Goal: Obtain resource: Download file/media

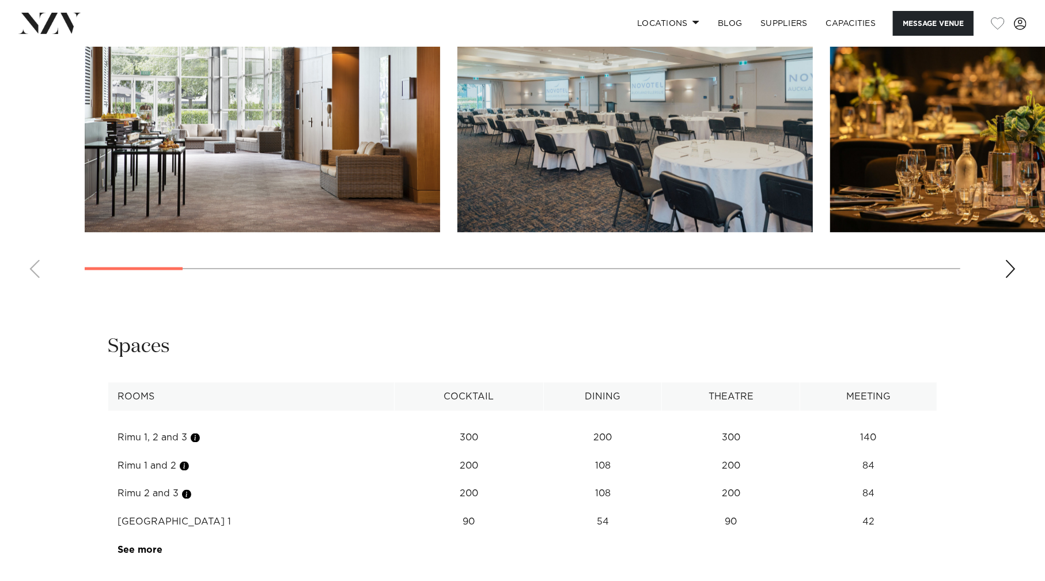
scroll to position [1393, 0]
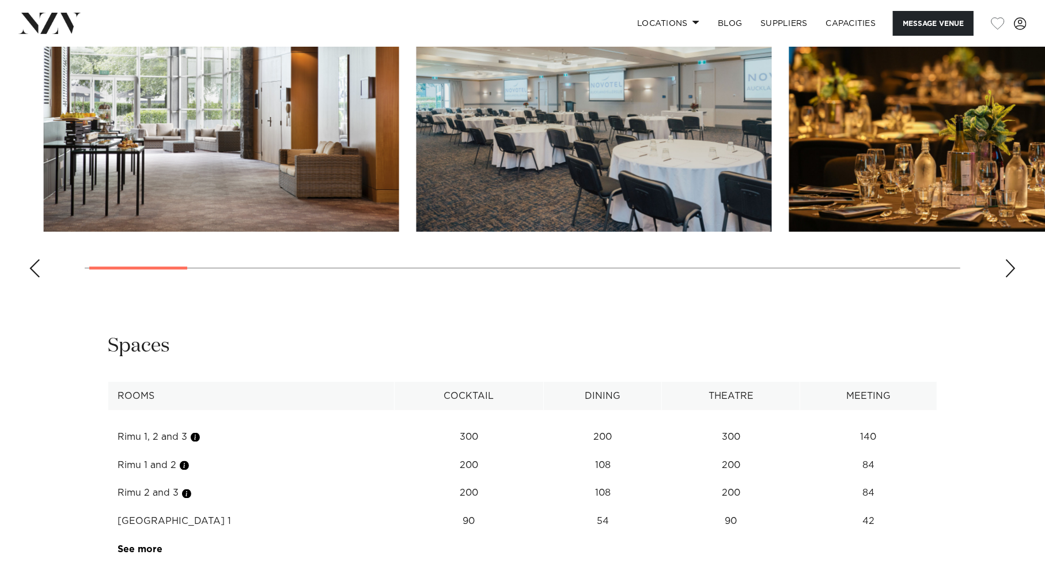
click at [141, 267] on div at bounding box center [138, 268] width 98 height 3
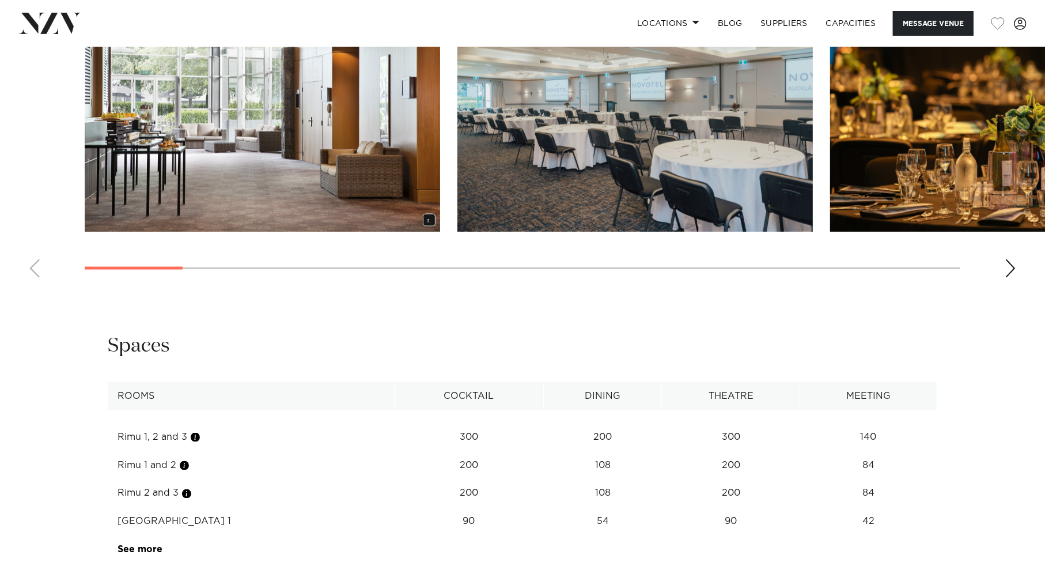
click at [540, 166] on img "2 / 21" at bounding box center [634, 101] width 355 height 261
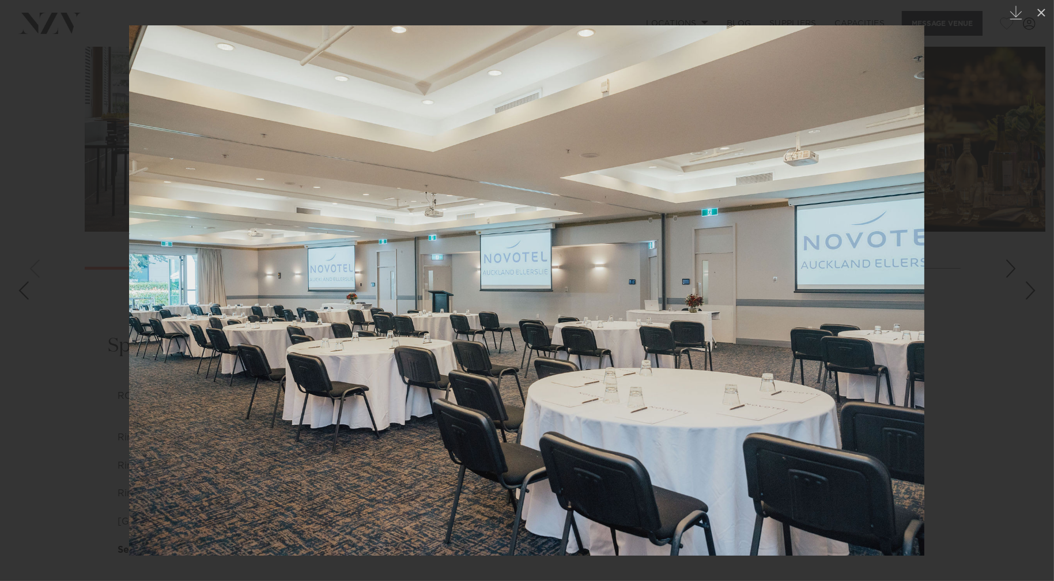
click at [967, 371] on div at bounding box center [527, 290] width 1054 height 581
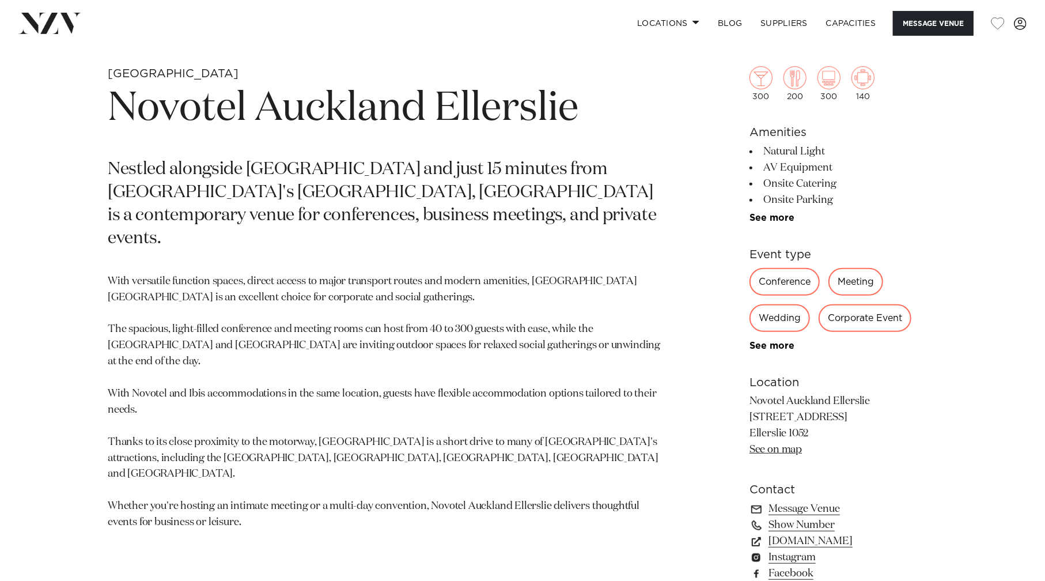
scroll to position [517, 0]
click at [758, 218] on link "See more" at bounding box center [795, 217] width 90 height 9
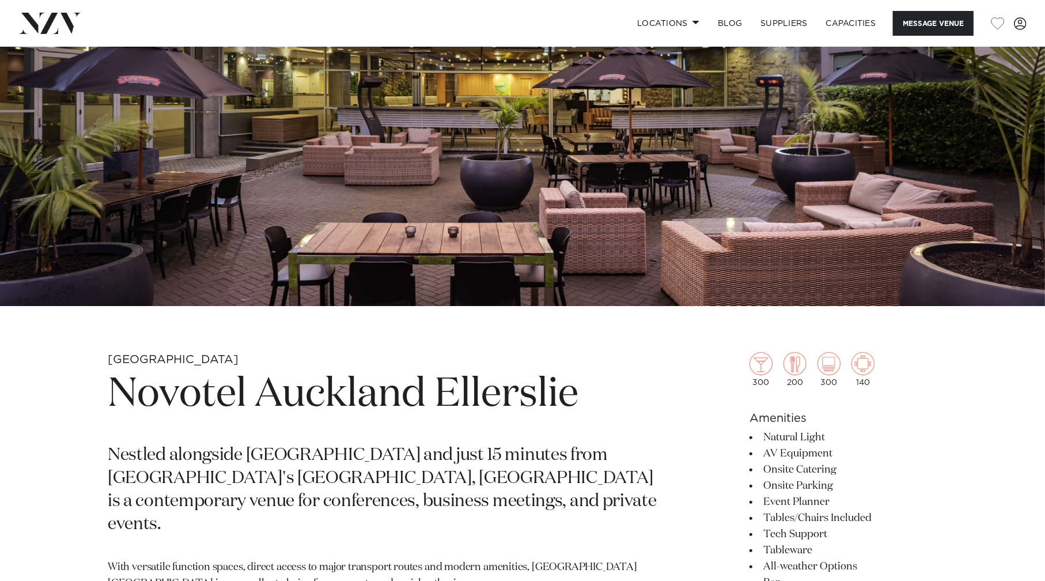
scroll to position [230, 0]
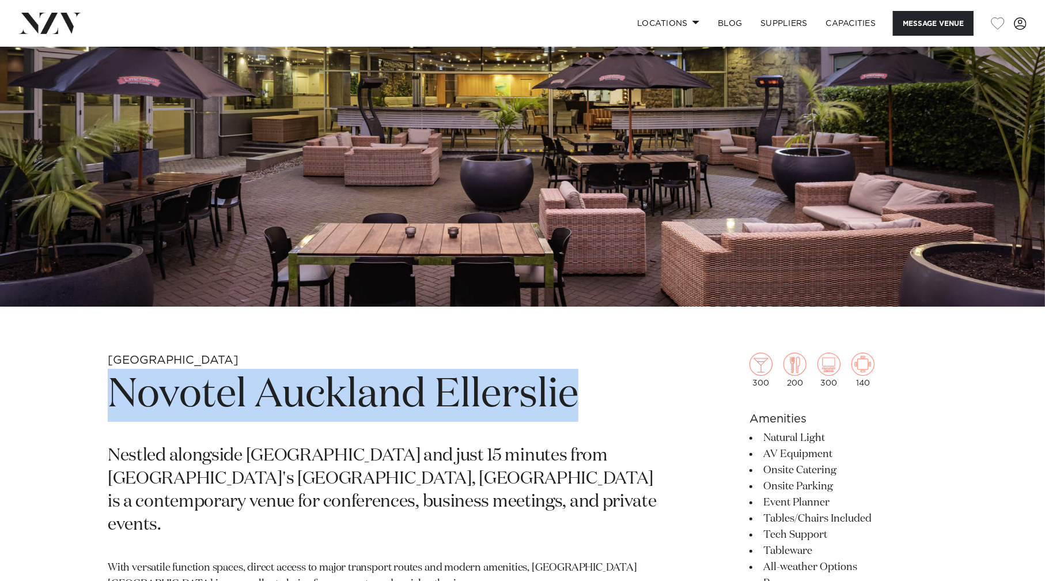
drag, startPoint x: 98, startPoint y: 398, endPoint x: 620, endPoint y: 396, distance: 522.0
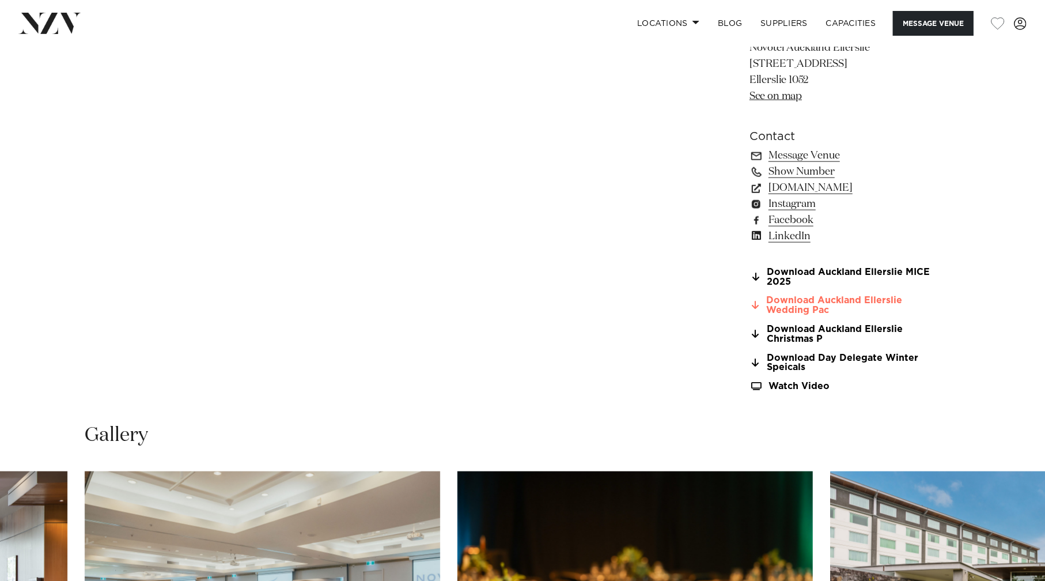
scroll to position [1151, 0]
click at [815, 276] on link "Download Auckland Ellerslie MICE 2025" at bounding box center [844, 277] width 188 height 20
